Goal: Register for event/course

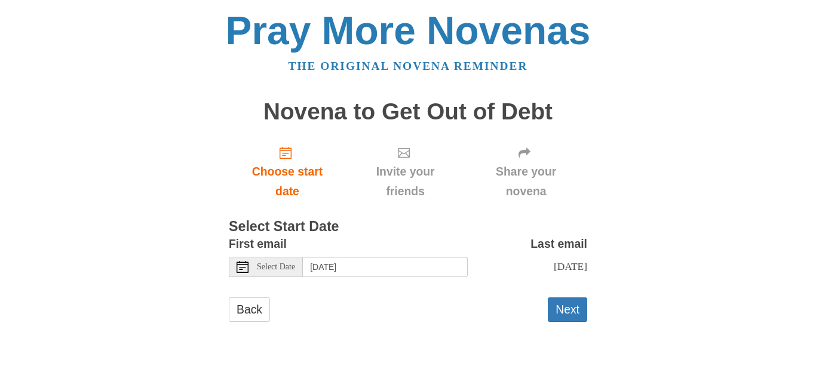
click at [273, 269] on span "Select Date" at bounding box center [276, 267] width 38 height 8
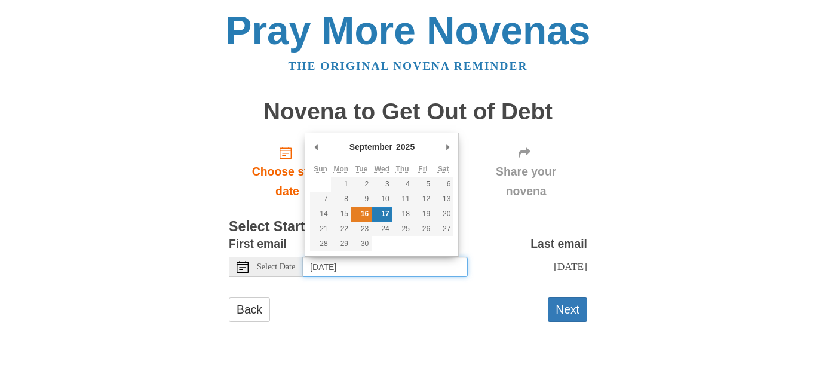
type input "[DATE]"
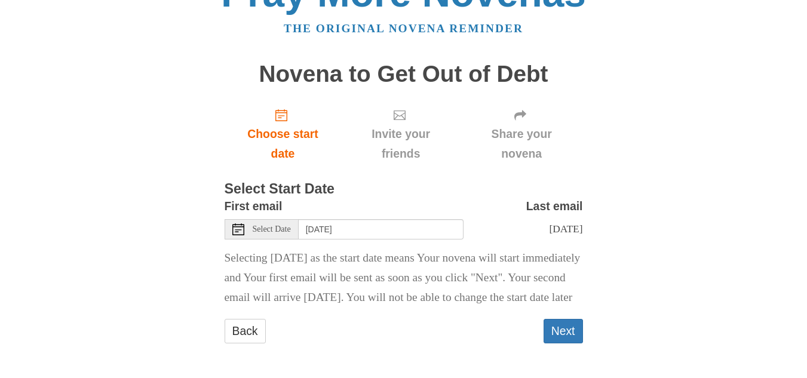
scroll to position [69, 0]
click at [556, 327] on button "Next" at bounding box center [562, 331] width 39 height 24
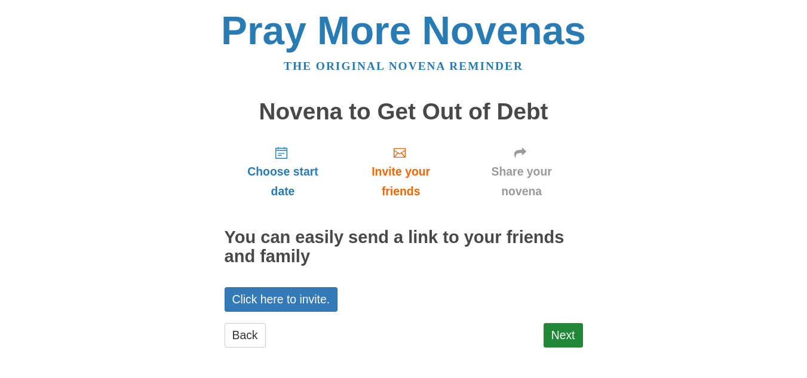
scroll to position [4, 0]
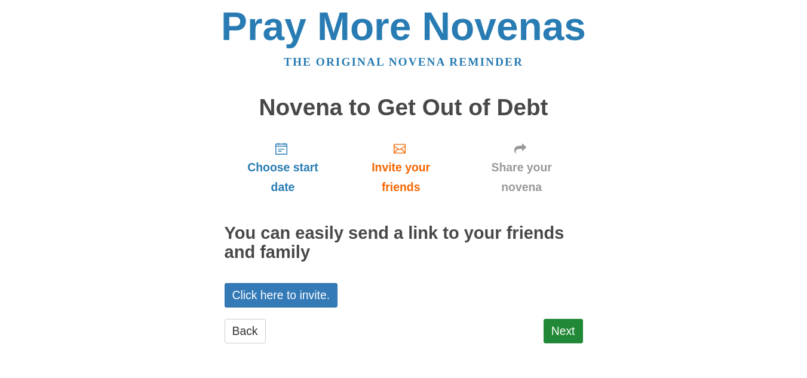
click at [592, 325] on div "Pray More Novenas The original novena reminder Novena to Get Out of Debt Choose…" at bounding box center [403, 187] width 699 height 382
click at [568, 327] on link "Next" at bounding box center [562, 331] width 39 height 24
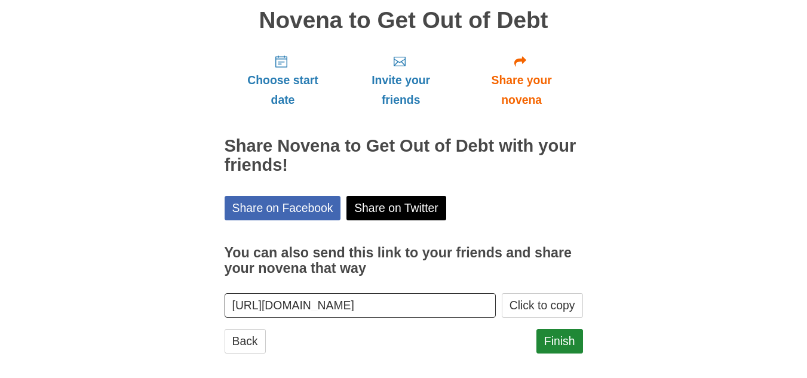
scroll to position [102, 0]
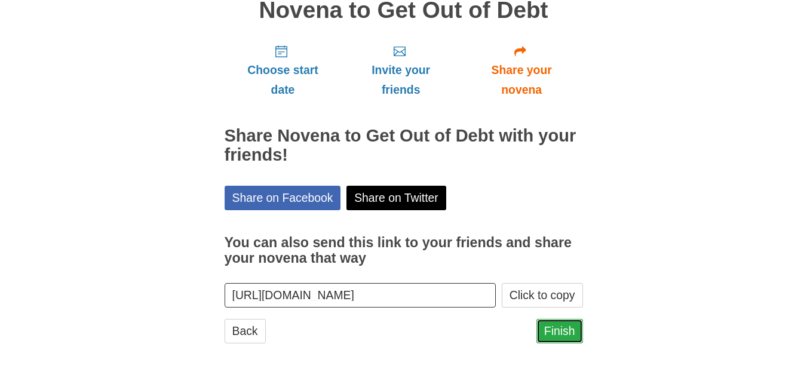
click at [559, 334] on link "Finish" at bounding box center [559, 331] width 47 height 24
